Goal: Information Seeking & Learning: Learn about a topic

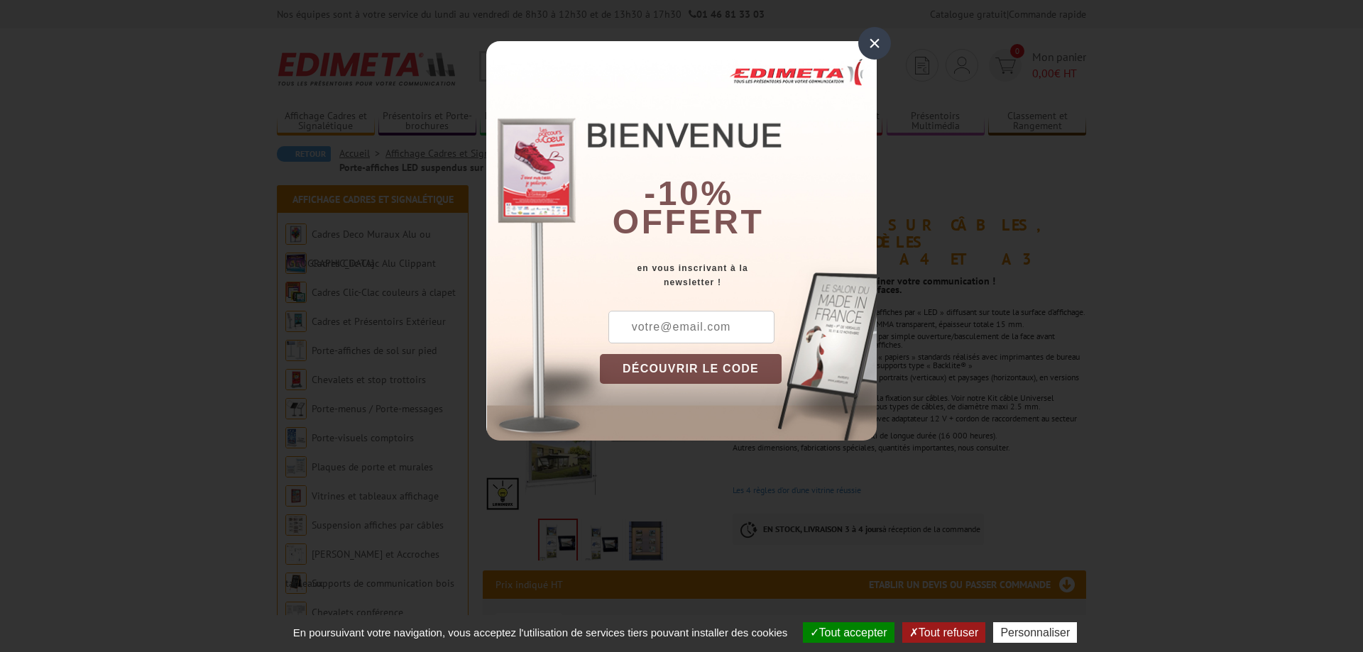
click at [876, 39] on div "×" at bounding box center [874, 43] width 33 height 33
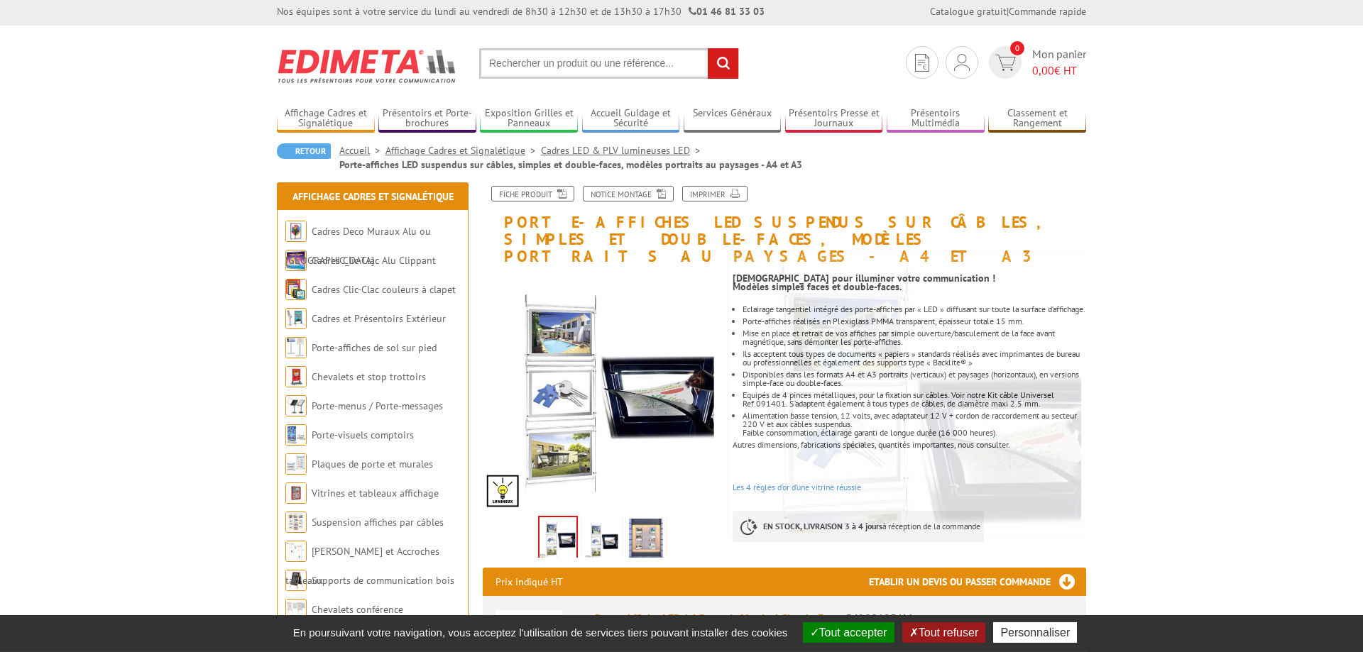
scroll to position [217, 0]
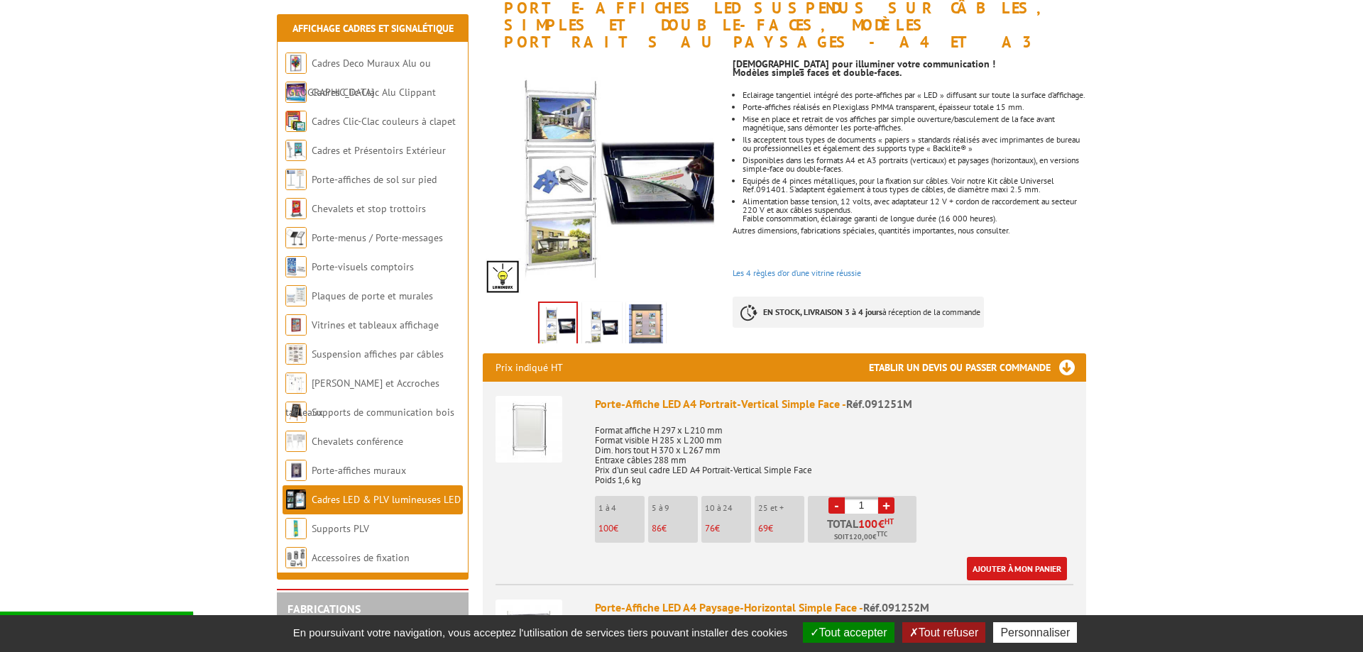
click at [560, 303] on img at bounding box center [557, 325] width 37 height 44
click at [603, 304] on img at bounding box center [602, 326] width 34 height 44
click at [634, 304] on img at bounding box center [646, 326] width 34 height 44
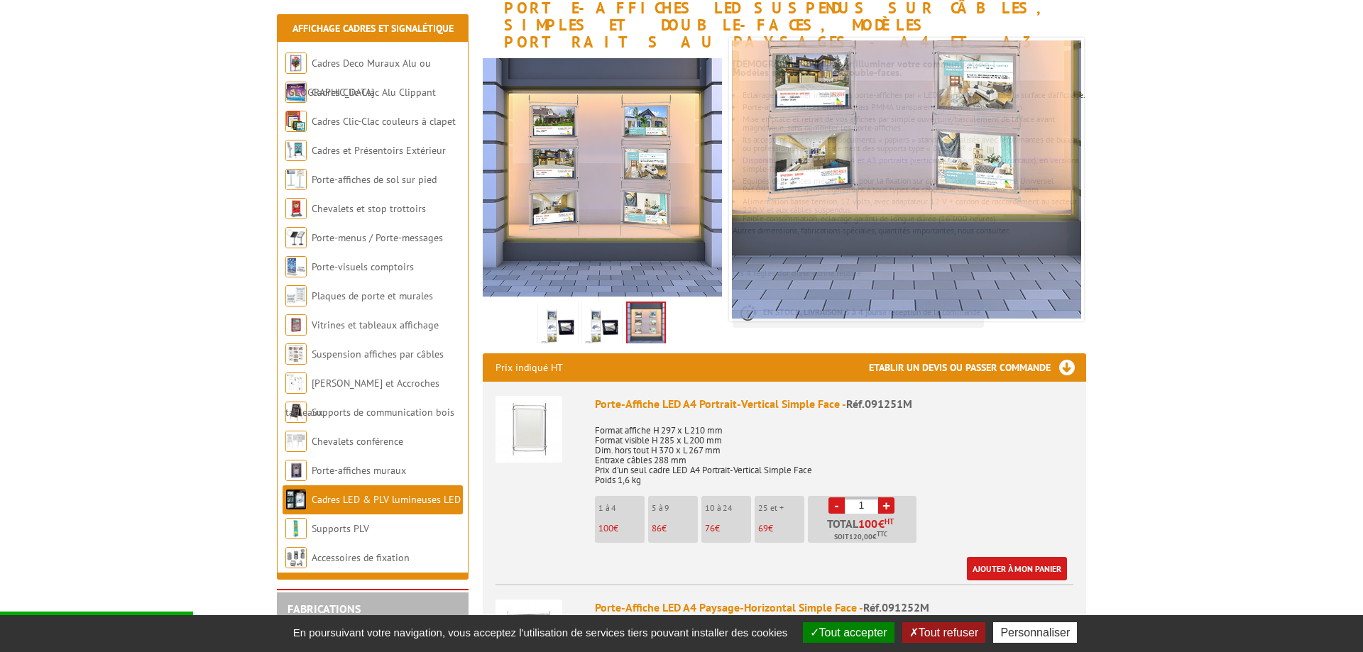
click at [598, 309] on img at bounding box center [602, 326] width 34 height 44
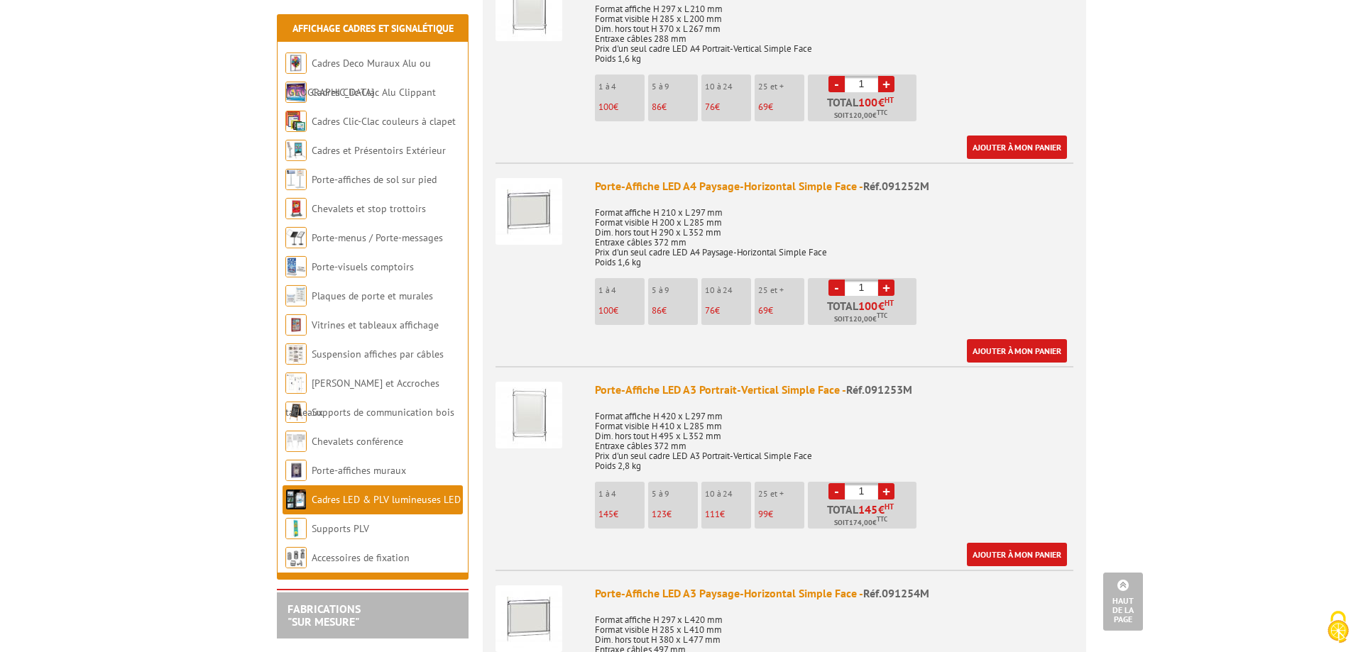
scroll to position [579, 0]
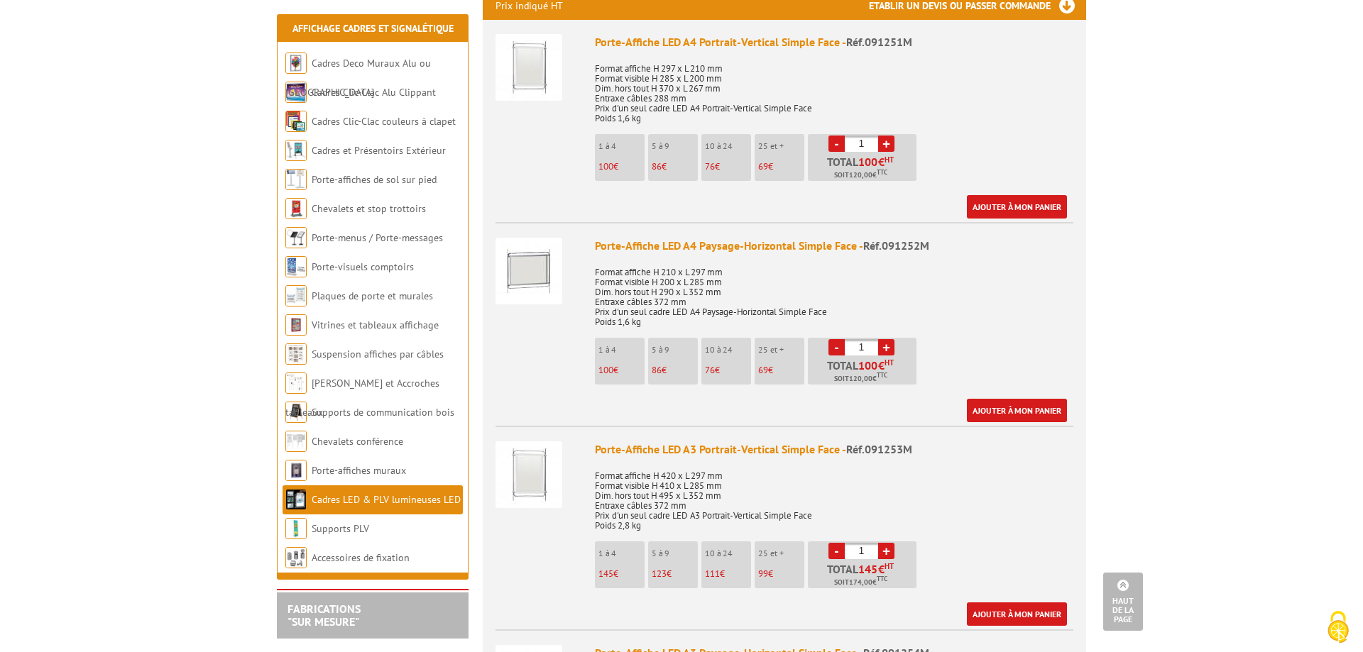
click at [883, 543] on link "+" at bounding box center [886, 551] width 16 height 16
click at [889, 543] on link "+" at bounding box center [886, 551] width 16 height 16
type input "4"
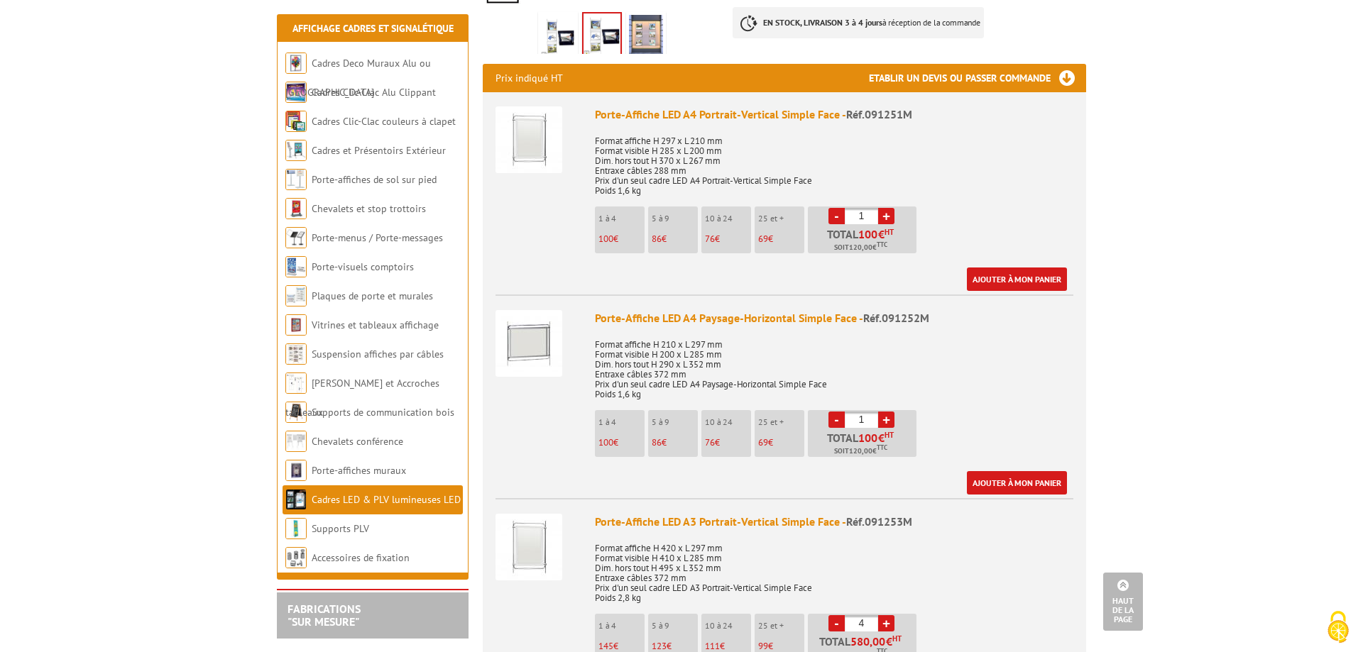
click at [891, 208] on link "+" at bounding box center [886, 216] width 16 height 16
click at [838, 208] on link "-" at bounding box center [836, 216] width 16 height 16
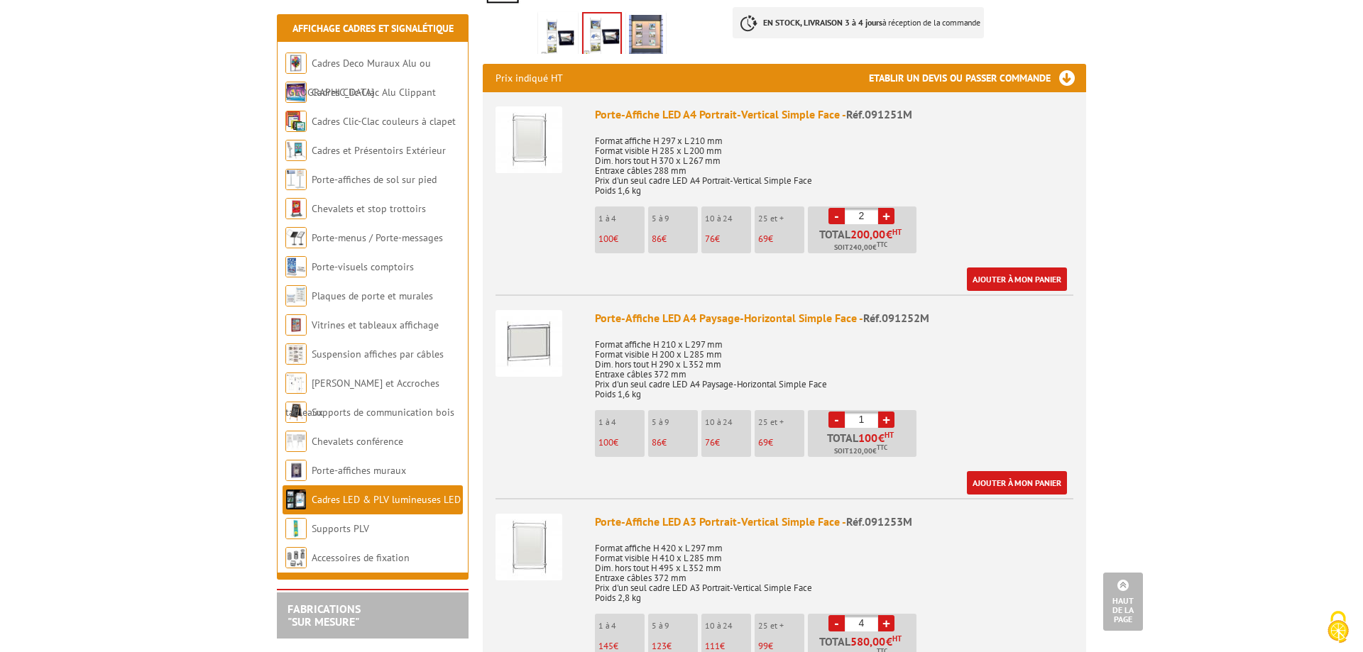
click at [838, 208] on link "-" at bounding box center [836, 216] width 16 height 16
click at [887, 208] on link "+" at bounding box center [886, 216] width 16 height 16
type input "4"
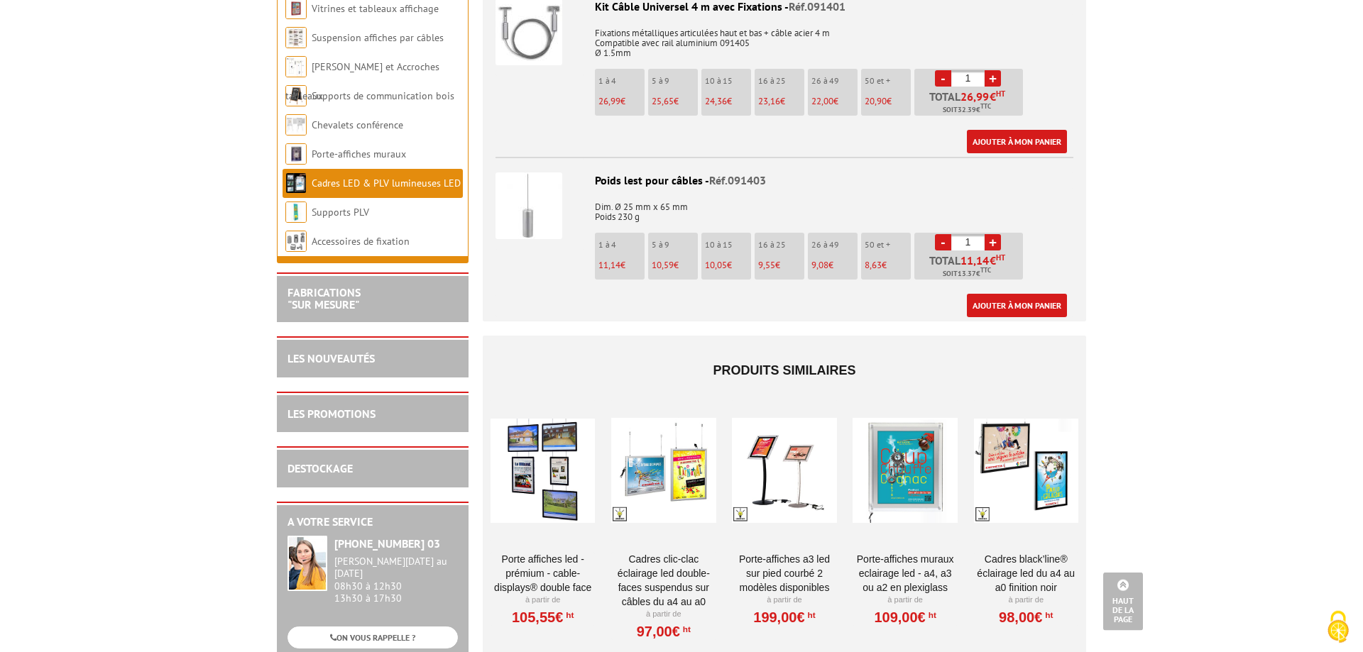
scroll to position [3113, 0]
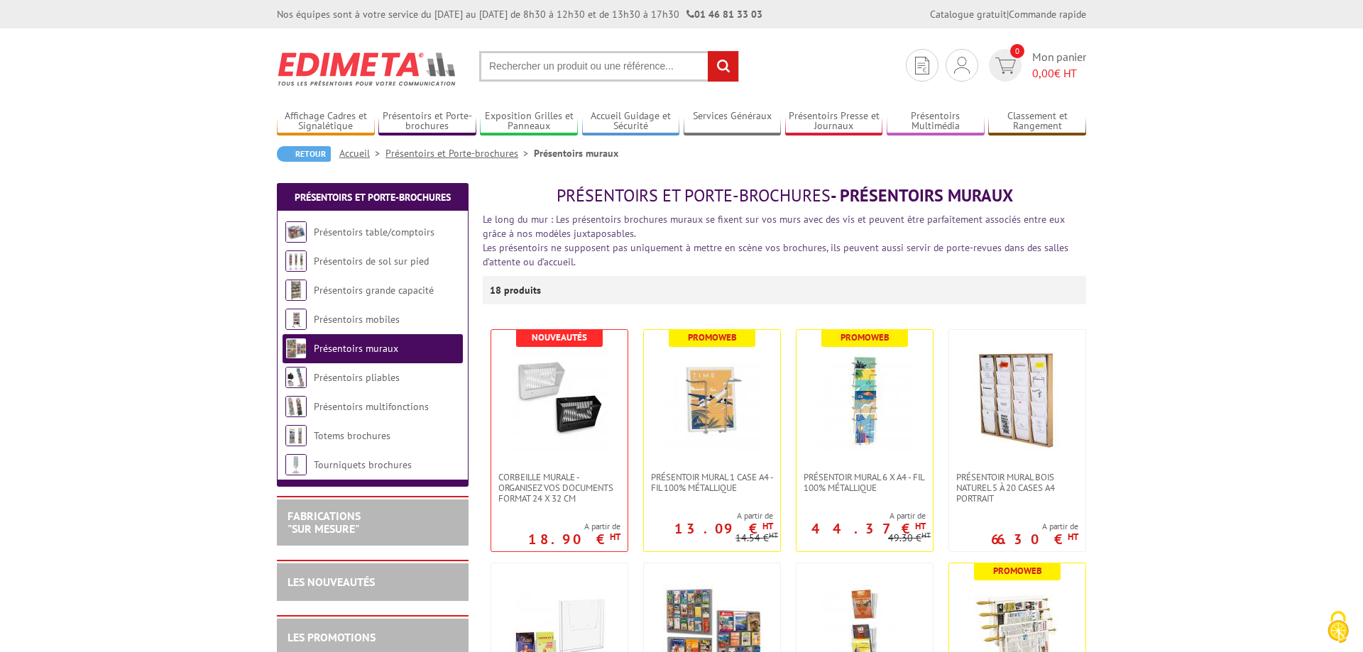
click at [547, 67] on input "text" at bounding box center [609, 66] width 260 height 31
type input "panneau afichage"
click at [708, 51] on input "rechercher" at bounding box center [723, 66] width 31 height 31
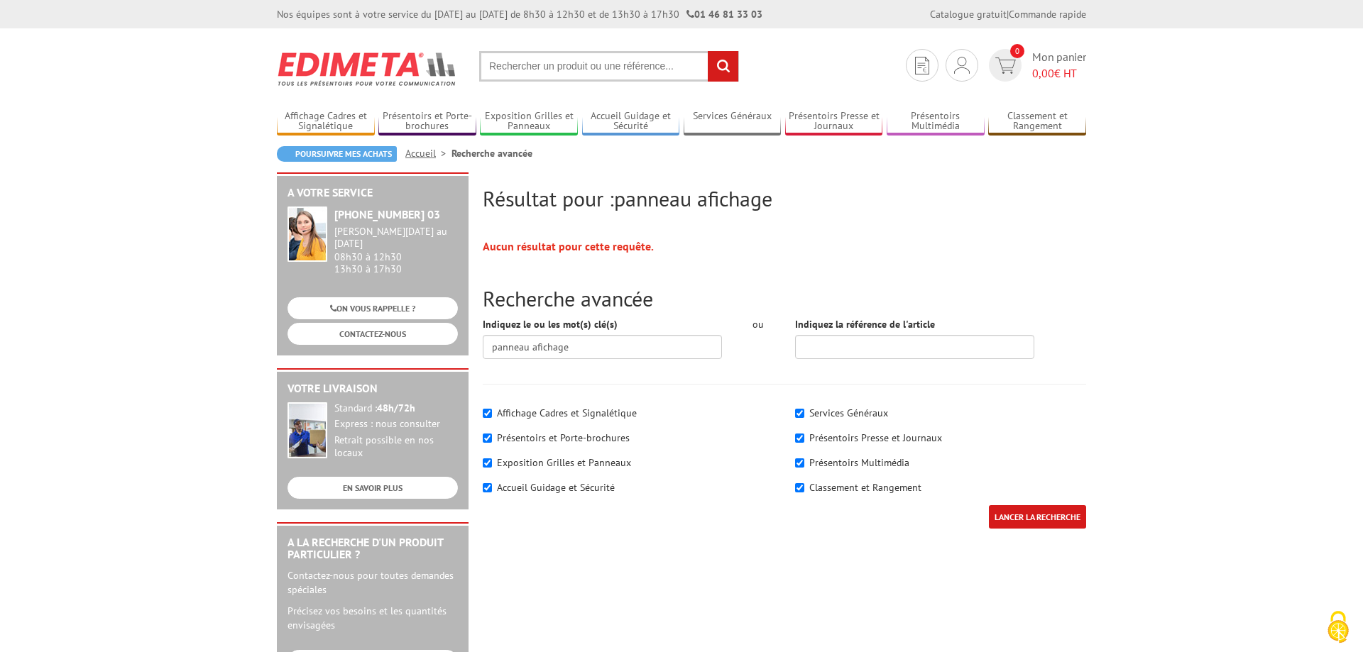
click at [1030, 520] on input "LANCER LA RECHERCHE" at bounding box center [1037, 516] width 97 height 23
click at [548, 69] on input "text" at bounding box center [609, 66] width 260 height 31
type input "a"
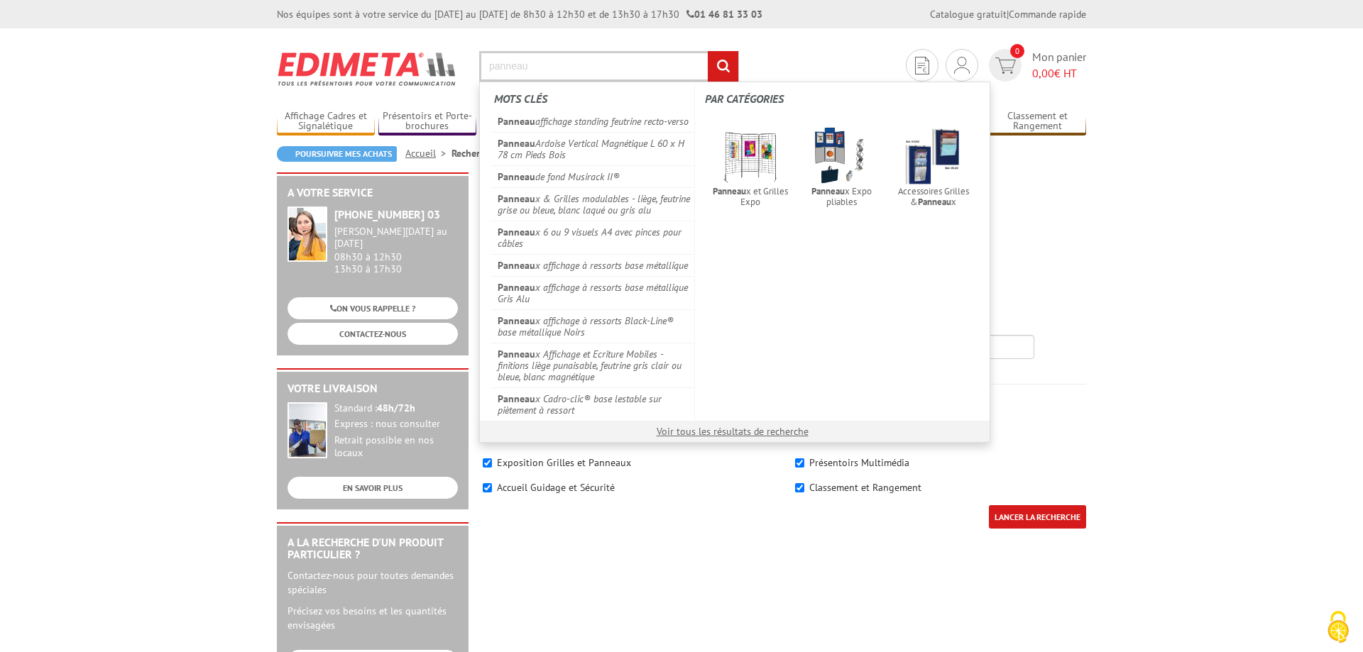
type input "panneau"
click at [722, 74] on input "rechercher" at bounding box center [723, 66] width 31 height 31
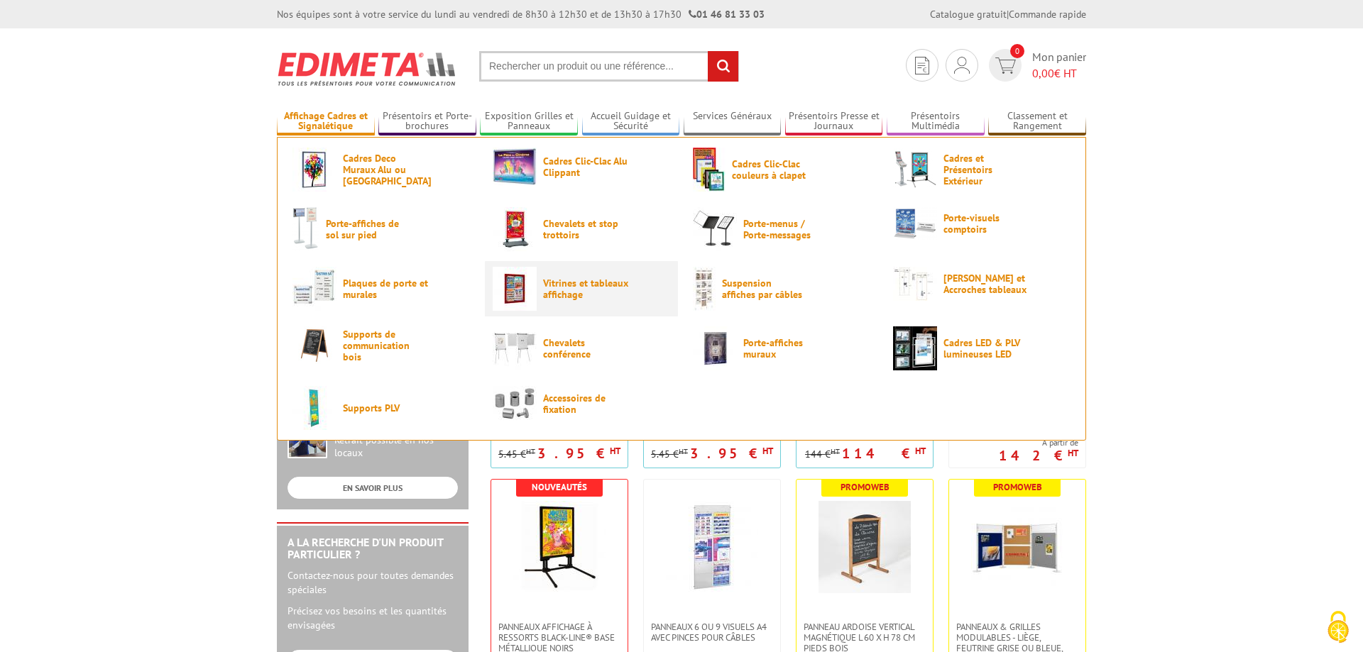
click at [561, 288] on span "Vitrines et tableaux affichage" at bounding box center [585, 288] width 85 height 23
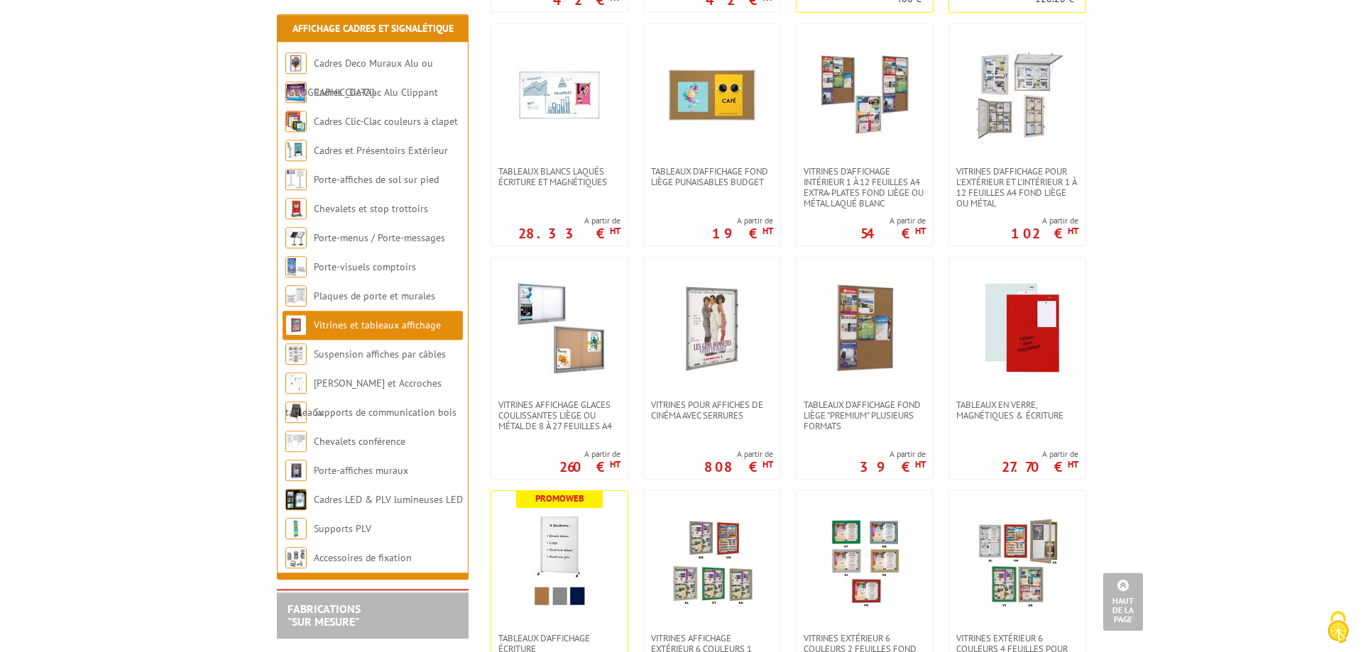
scroll to position [362, 0]
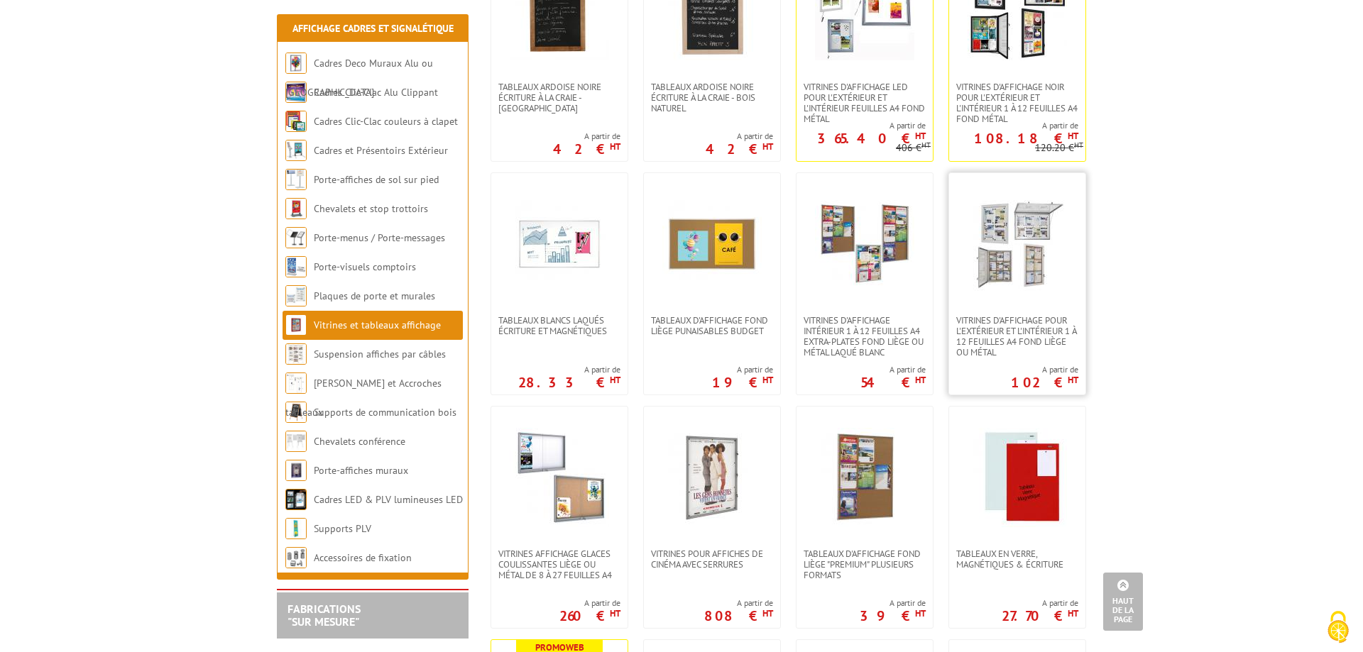
click at [1035, 264] on img at bounding box center [1016, 243] width 99 height 99
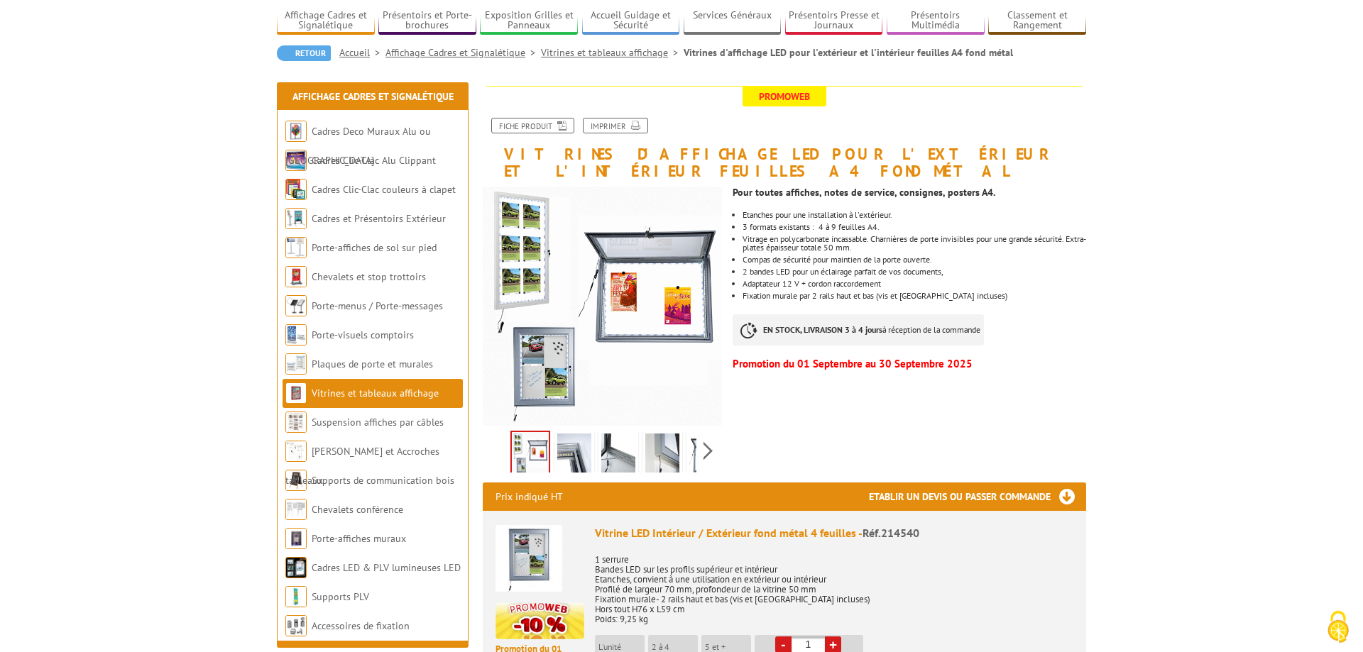
scroll to position [145, 0]
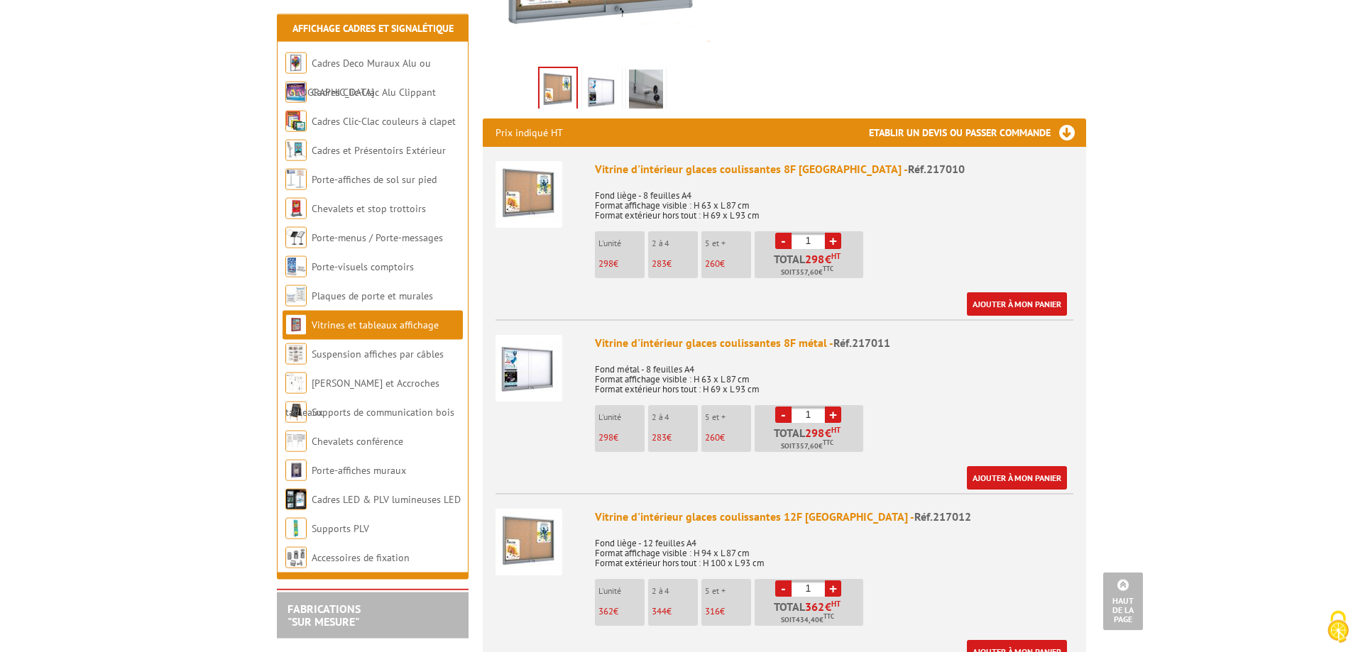
scroll to position [434, 0]
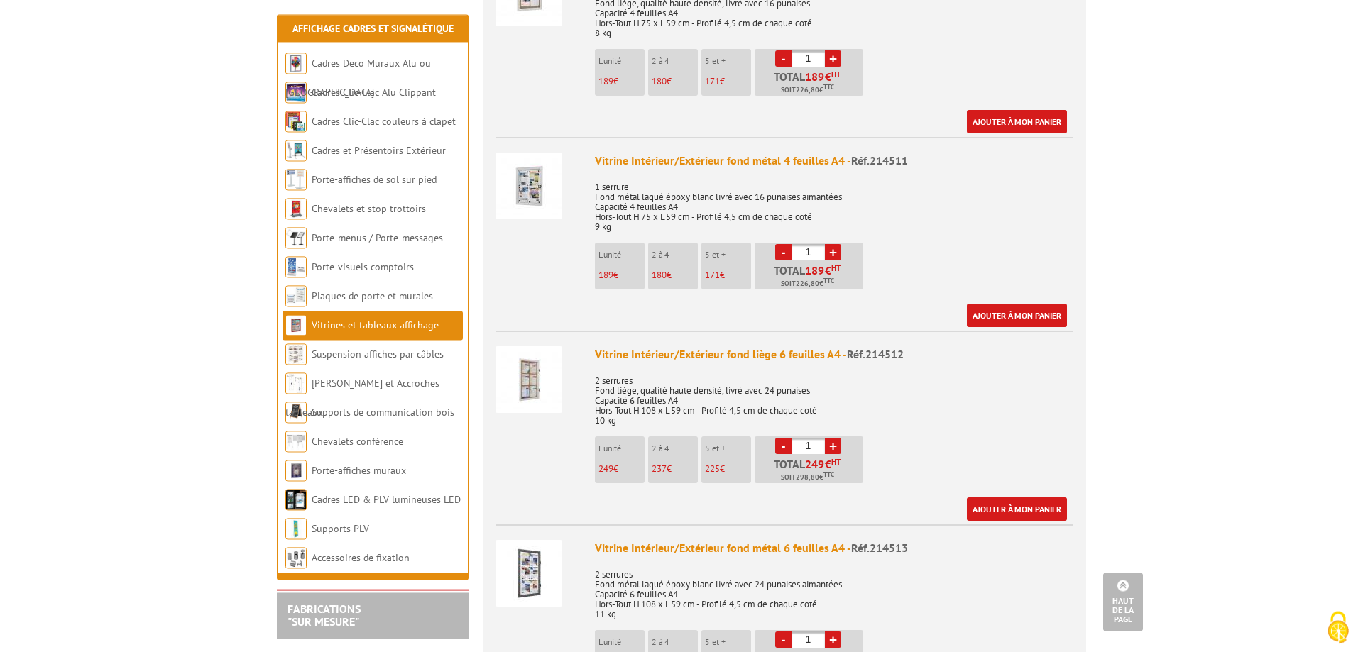
scroll to position [1448, 0]
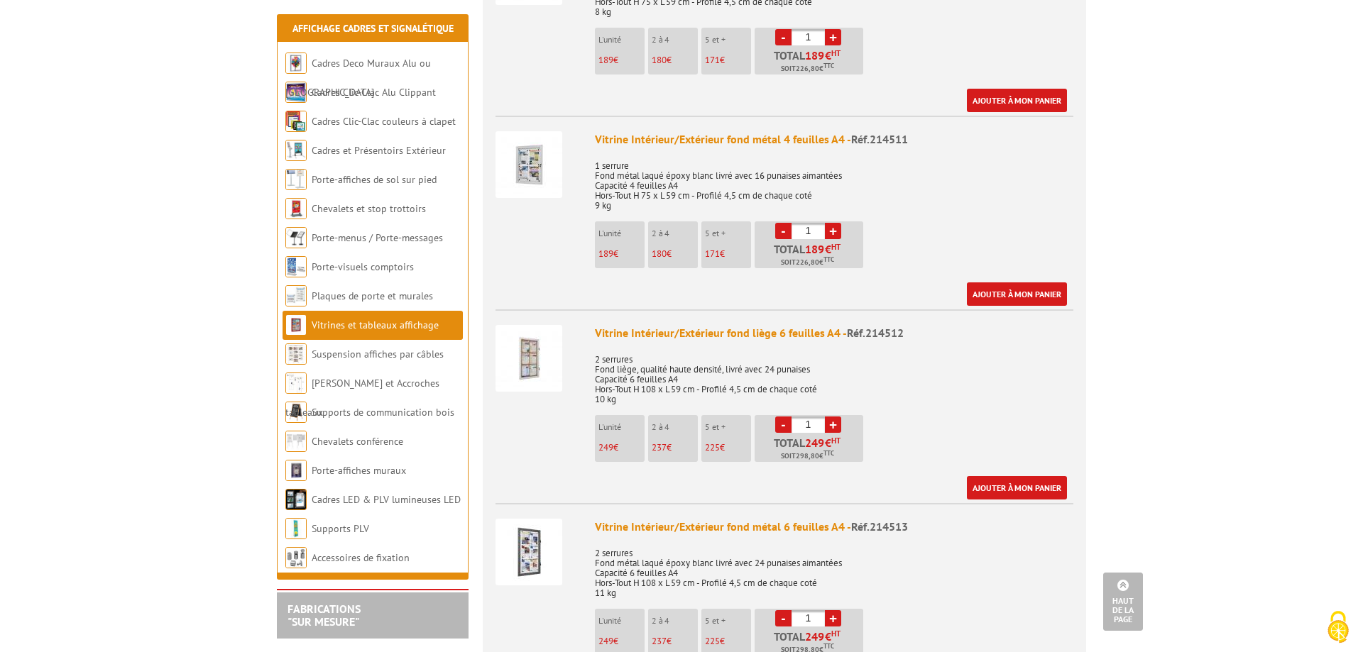
click at [536, 347] on img at bounding box center [528, 358] width 67 height 67
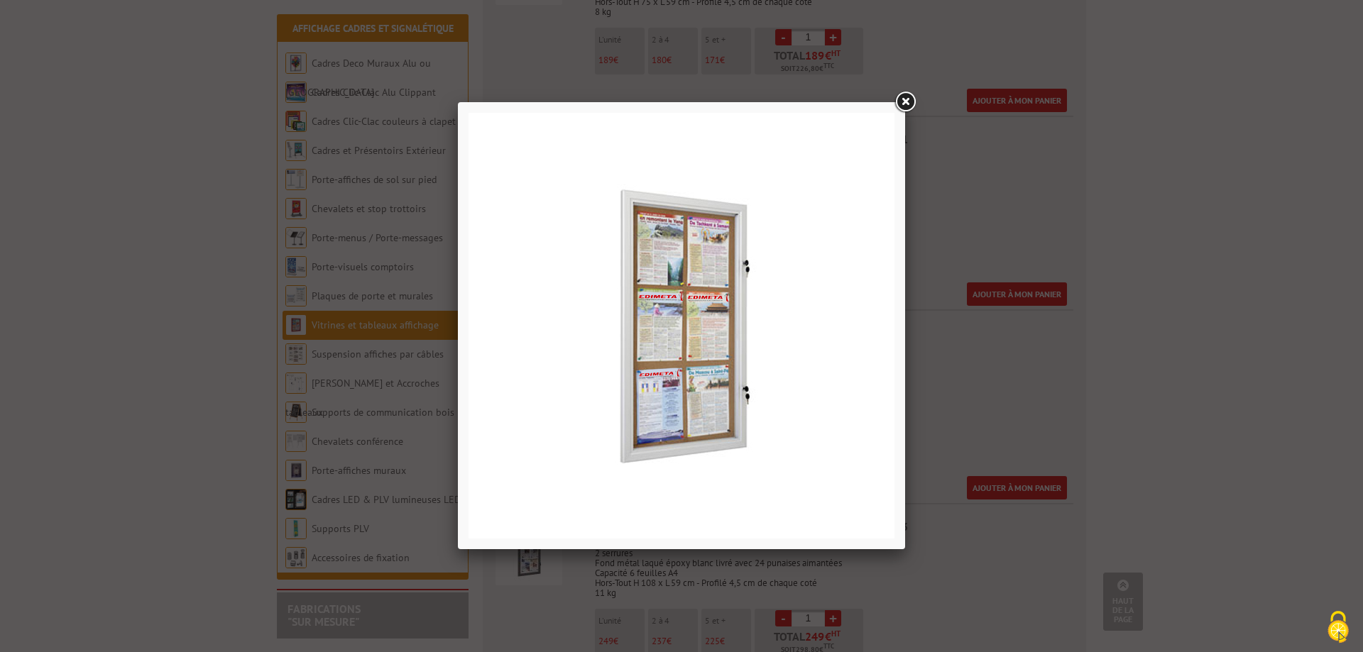
click at [908, 97] on link at bounding box center [905, 102] width 26 height 26
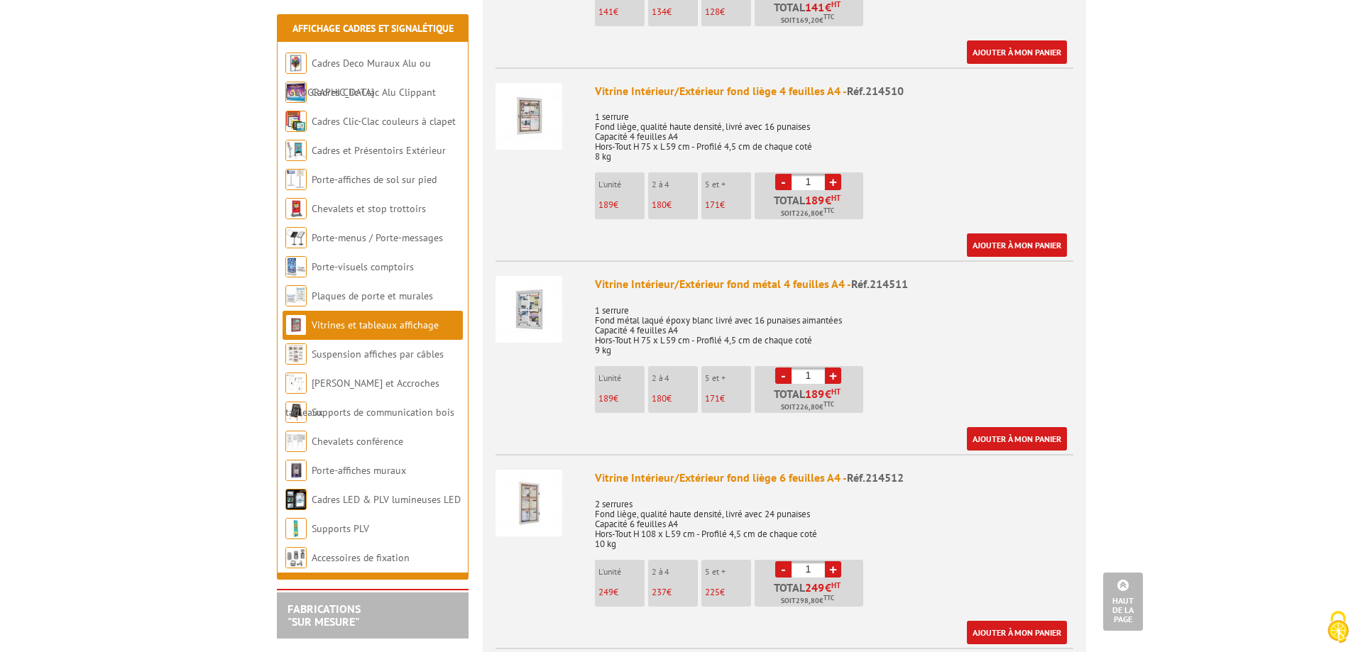
scroll to position [1593, 0]
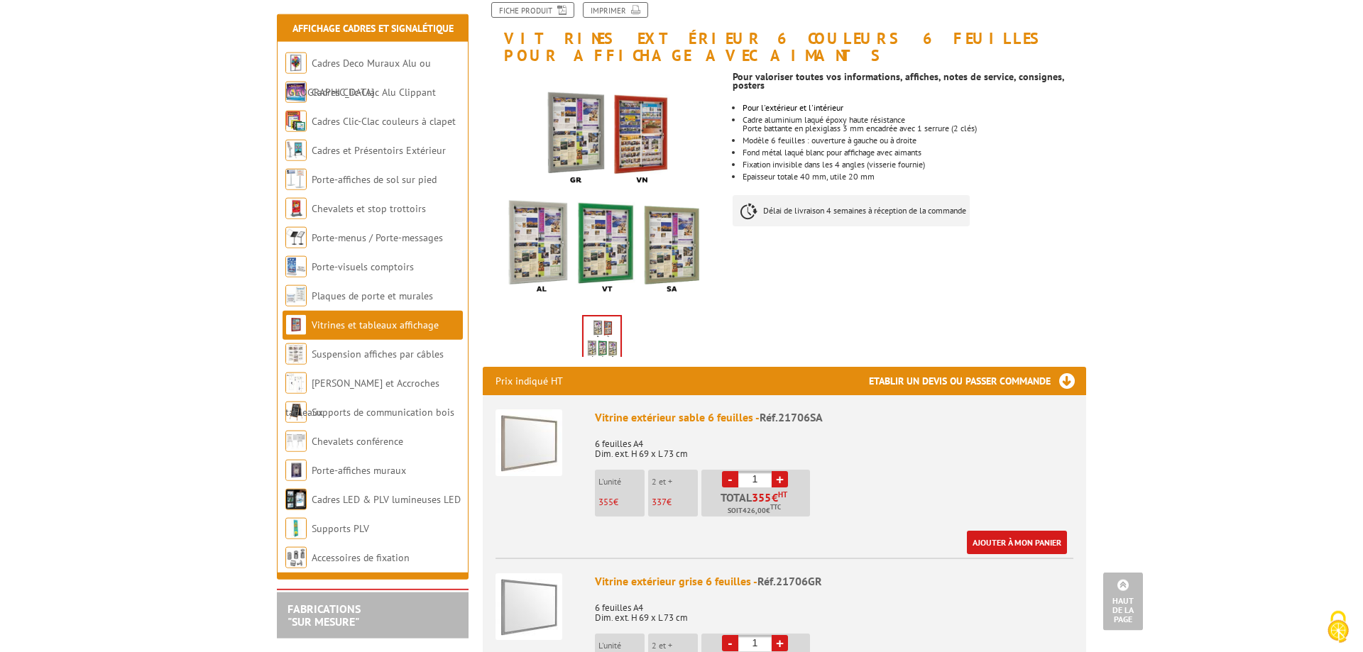
scroll to position [145, 0]
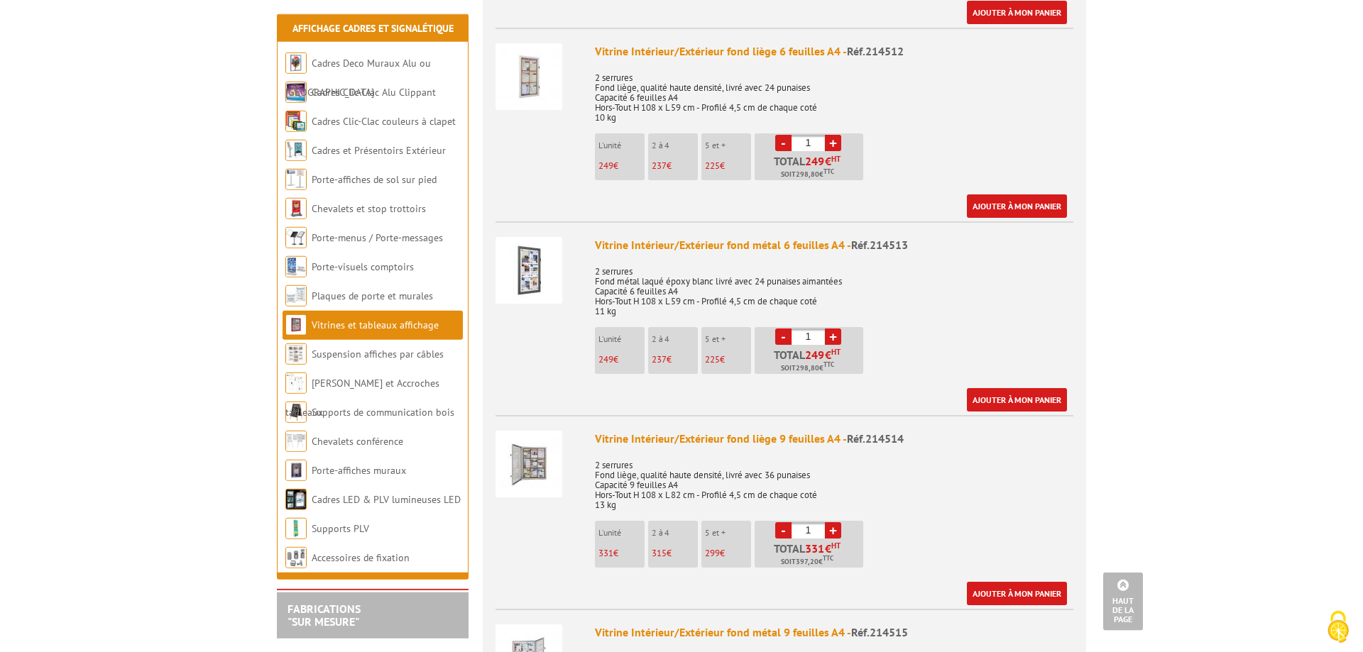
scroll to position [1737, 0]
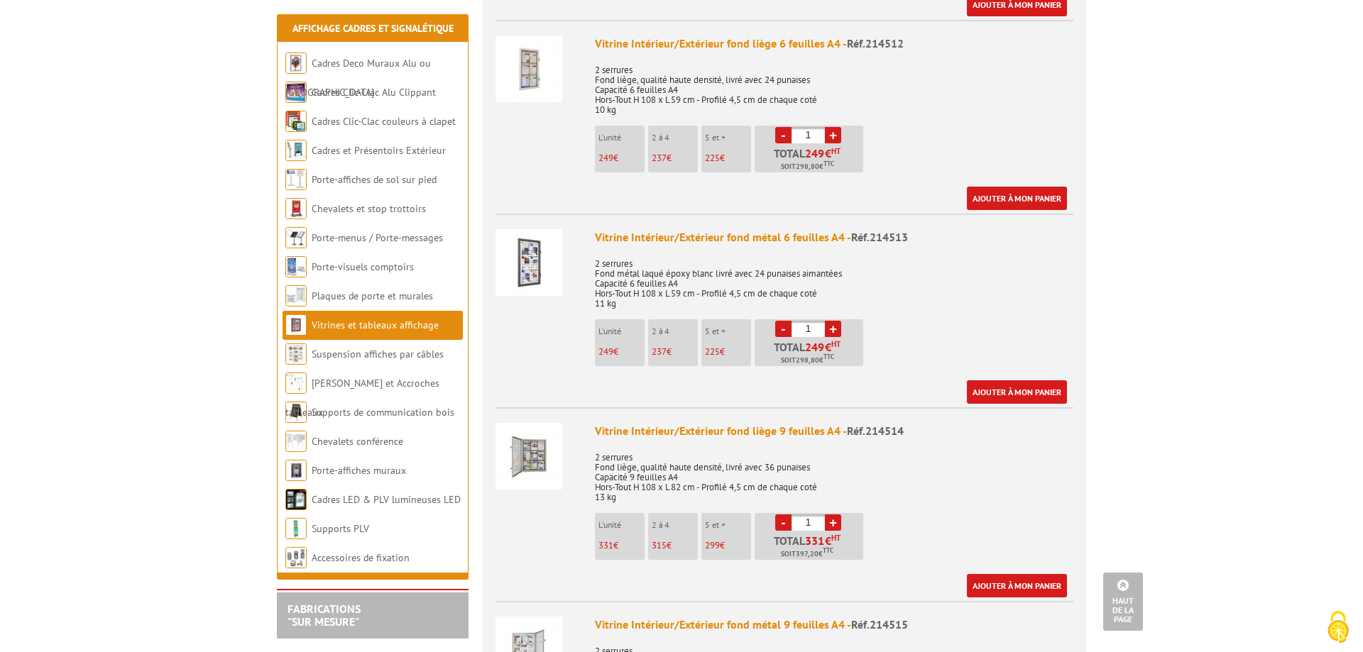
click at [545, 444] on img at bounding box center [528, 456] width 67 height 67
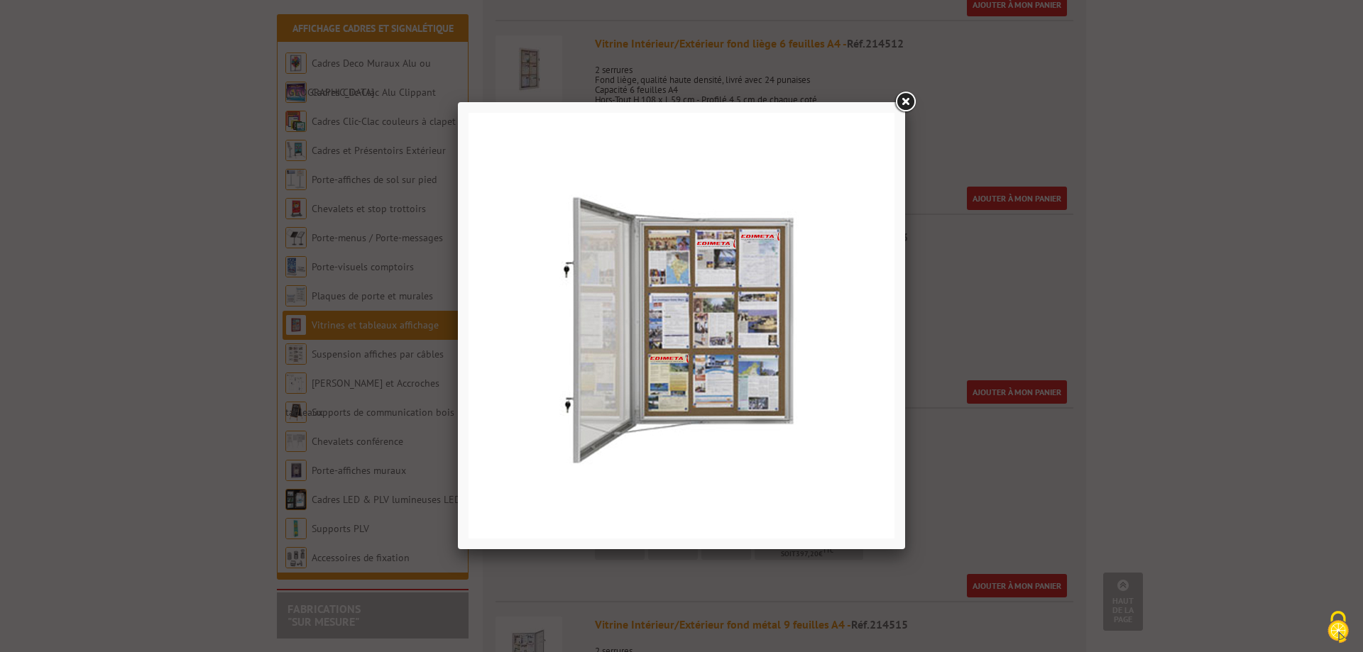
click at [906, 104] on link at bounding box center [905, 102] width 26 height 26
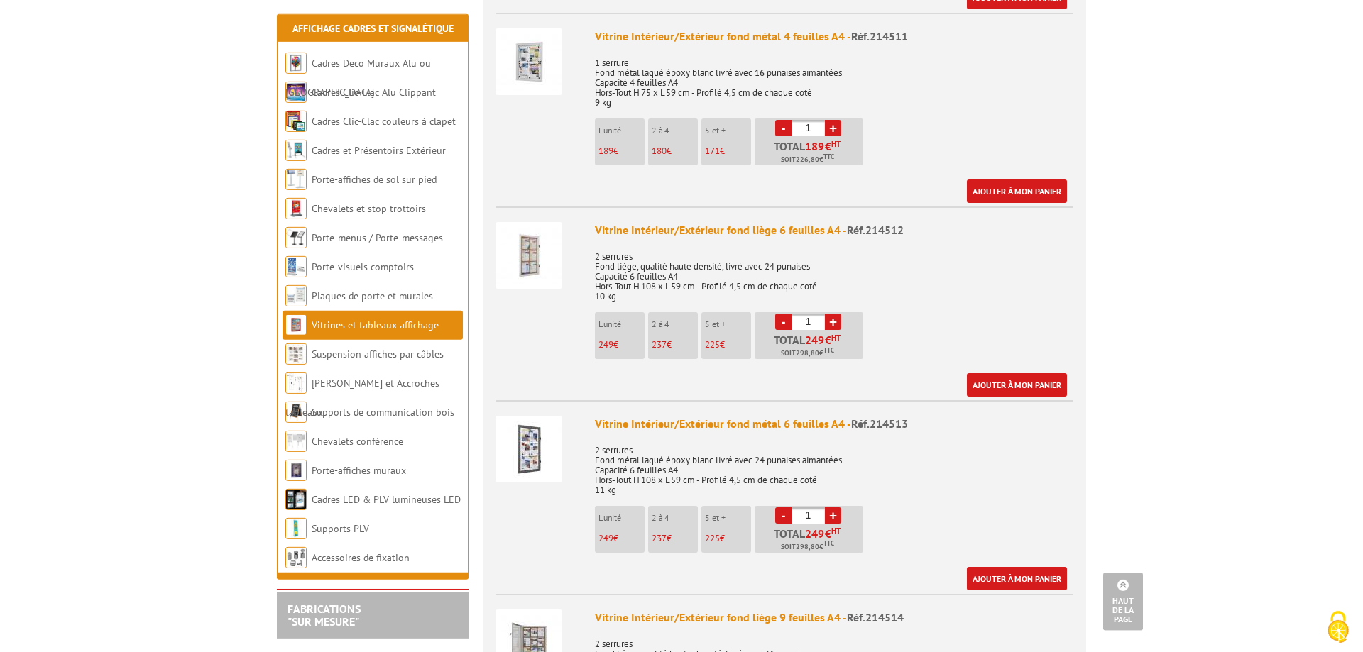
scroll to position [1520, 0]
